Goal: Task Accomplishment & Management: Complete application form

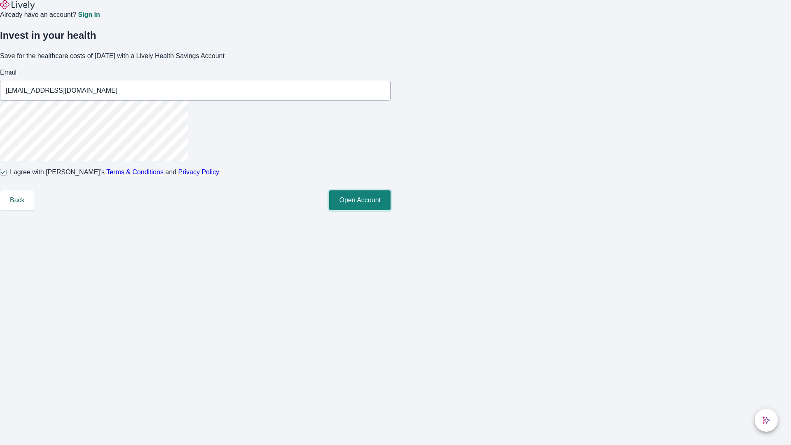
click at [391, 210] on button "Open Account" at bounding box center [359, 200] width 61 height 20
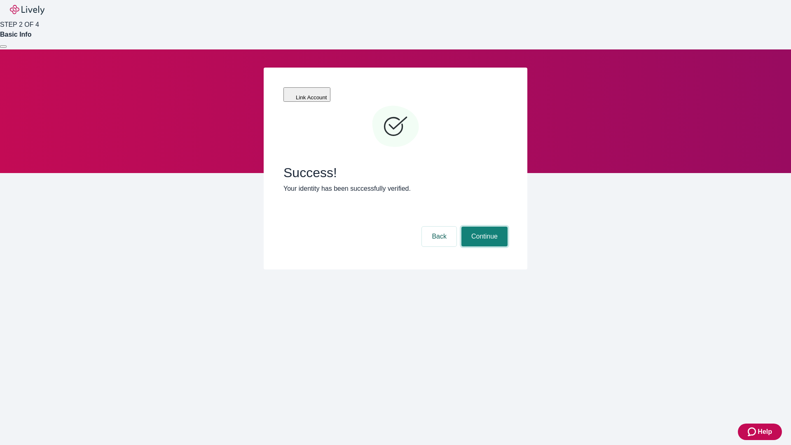
click at [484, 227] on button "Continue" at bounding box center [485, 237] width 46 height 20
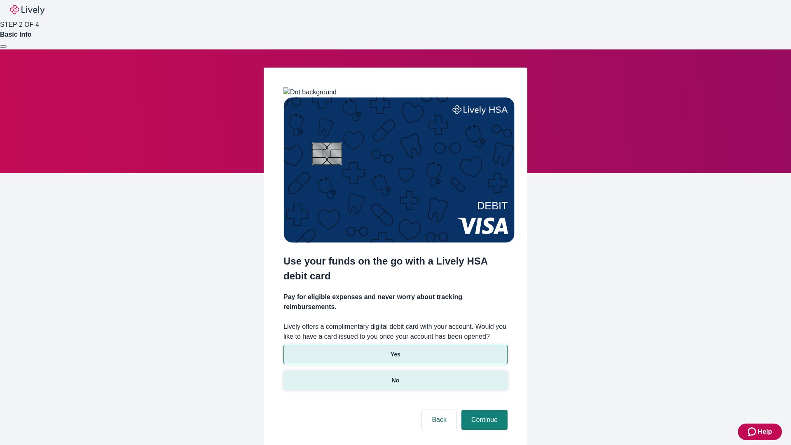
click at [395, 376] on p "No" at bounding box center [396, 380] width 8 height 9
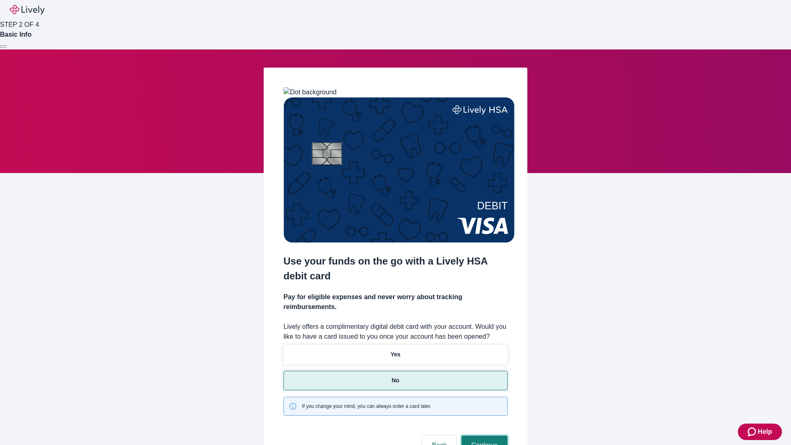
click at [484, 436] on button "Continue" at bounding box center [485, 446] width 46 height 20
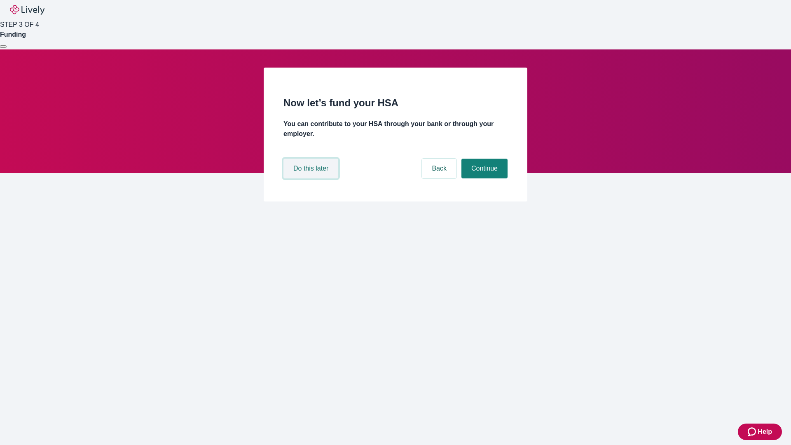
click at [312, 178] on button "Do this later" at bounding box center [311, 169] width 55 height 20
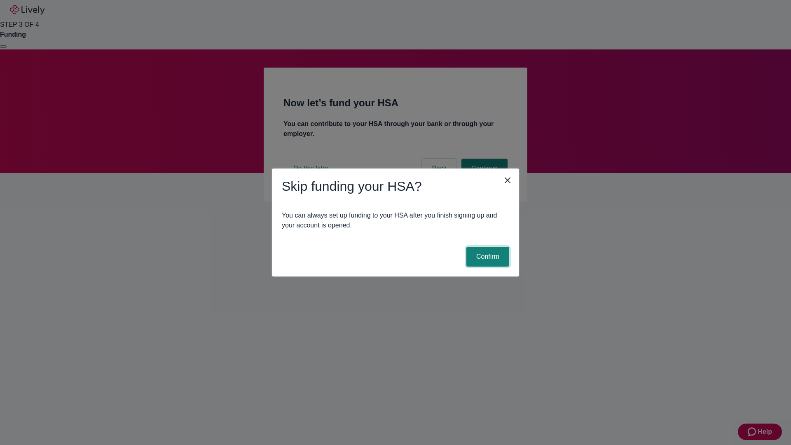
click at [487, 257] on button "Confirm" at bounding box center [488, 257] width 43 height 20
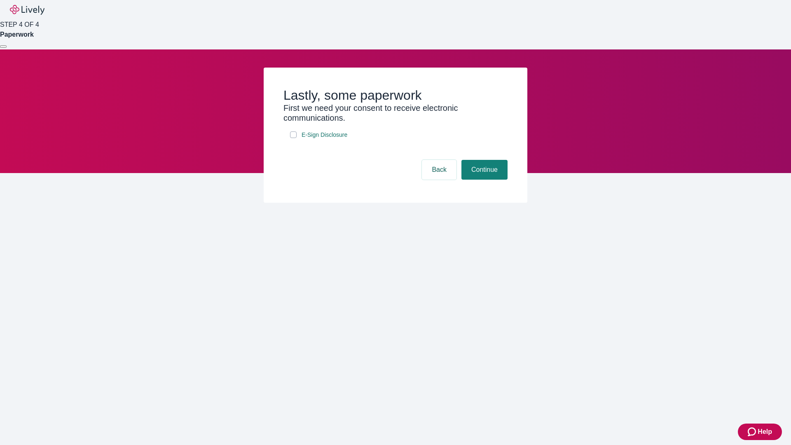
click at [293, 138] on input "E-Sign Disclosure" at bounding box center [293, 134] width 7 height 7
checkbox input "true"
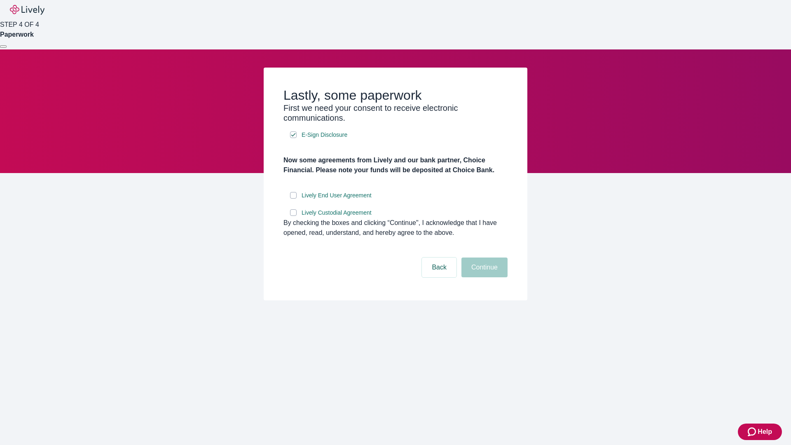
click at [293, 199] on input "Lively End User Agreement" at bounding box center [293, 195] width 7 height 7
checkbox input "true"
click at [293, 216] on input "Lively Custodial Agreement" at bounding box center [293, 212] width 7 height 7
checkbox input "true"
click at [484, 277] on button "Continue" at bounding box center [485, 268] width 46 height 20
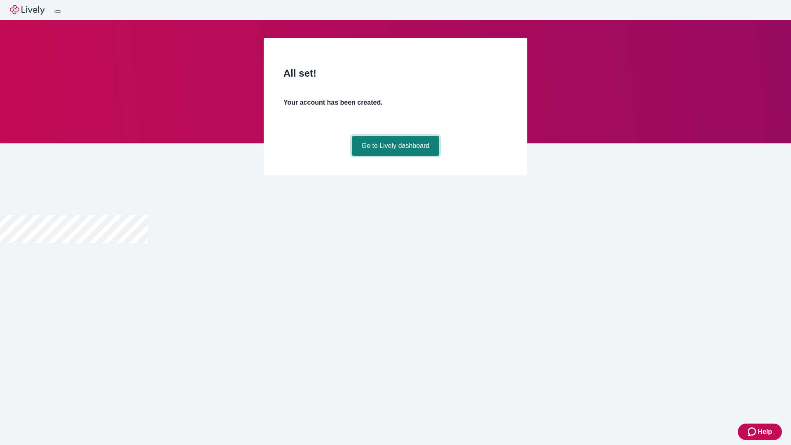
click at [395, 156] on link "Go to Lively dashboard" at bounding box center [396, 146] width 88 height 20
